Goal: Navigation & Orientation: Go to known website

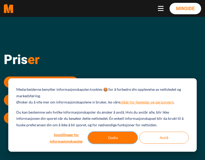
click at [112, 135] on button "Godta" at bounding box center [112, 137] width 49 height 12
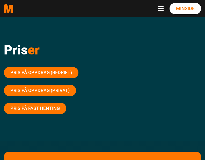
scroll to position [11, 0]
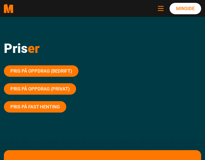
click at [161, 10] on span "Navbar toggle button" at bounding box center [161, 10] width 6 height 1
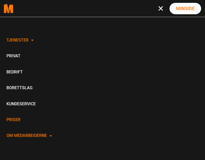
click at [46, 136] on link "Om Medarbeiderne" at bounding box center [29, 136] width 51 height 16
click at [26, 149] on link "Om oss" at bounding box center [37, 150] width 52 height 12
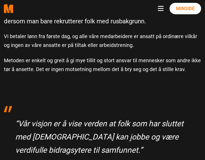
scroll to position [192, 0]
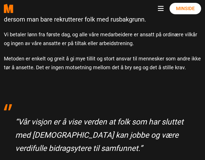
click at [188, 8] on link "Minside" at bounding box center [185, 8] width 32 height 11
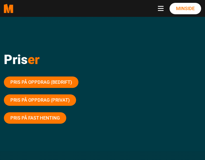
scroll to position [11, 0]
